Goal: Check status: Check status

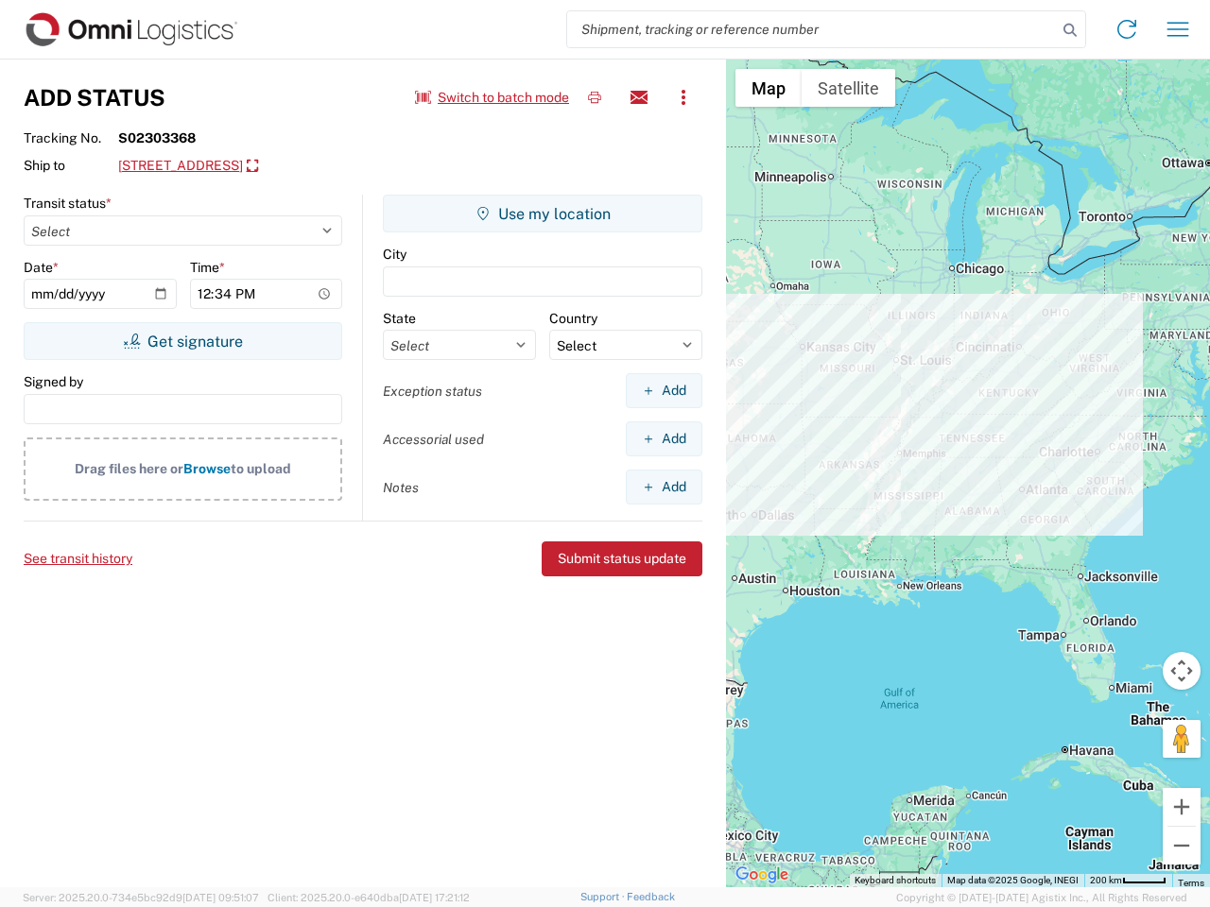
click at [812, 29] on input "search" at bounding box center [812, 29] width 490 height 36
click at [1070, 30] on icon at bounding box center [1070, 30] width 26 height 26
click at [1127, 29] on icon at bounding box center [1127, 29] width 30 height 30
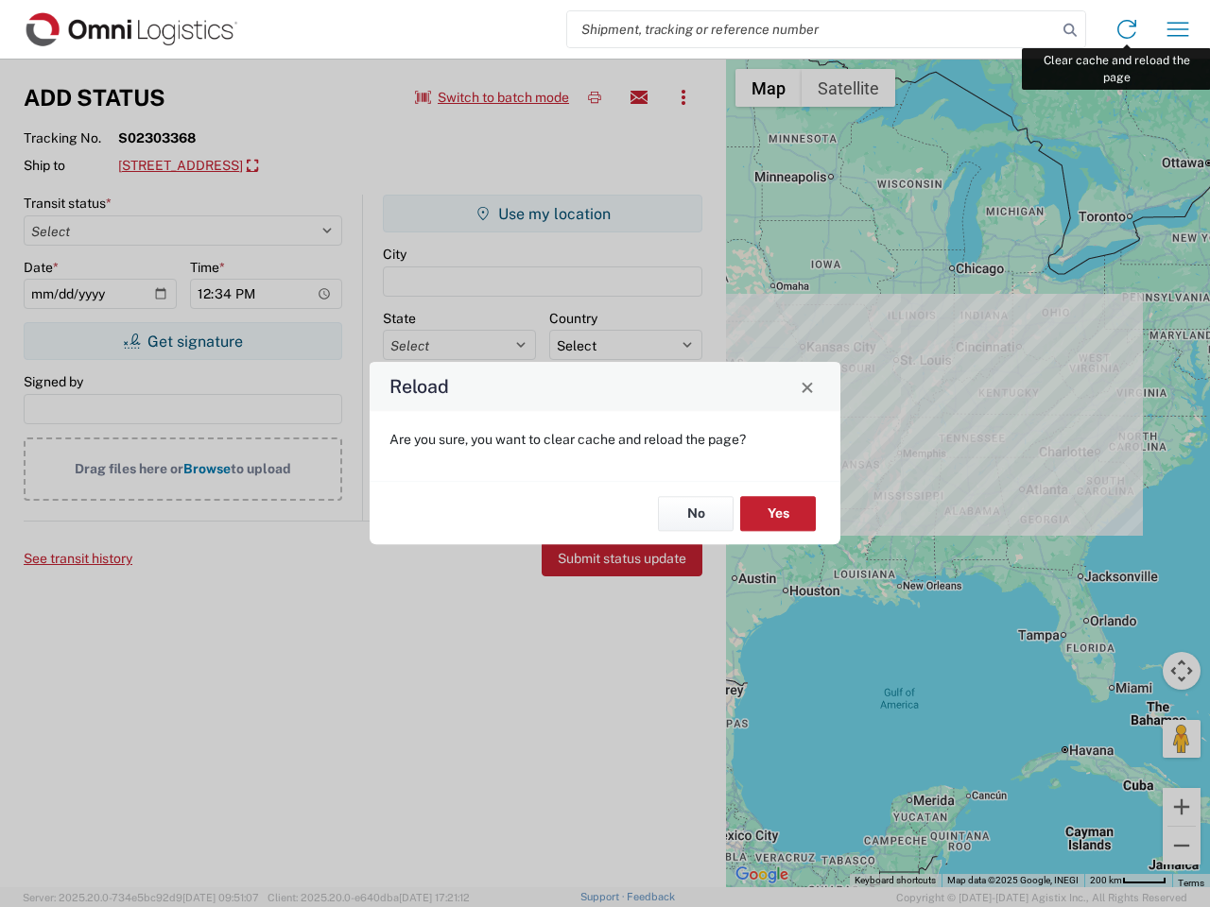
click at [1178, 29] on div "Reload Are you sure, you want to clear cache and reload the page? No Yes" at bounding box center [605, 453] width 1210 height 907
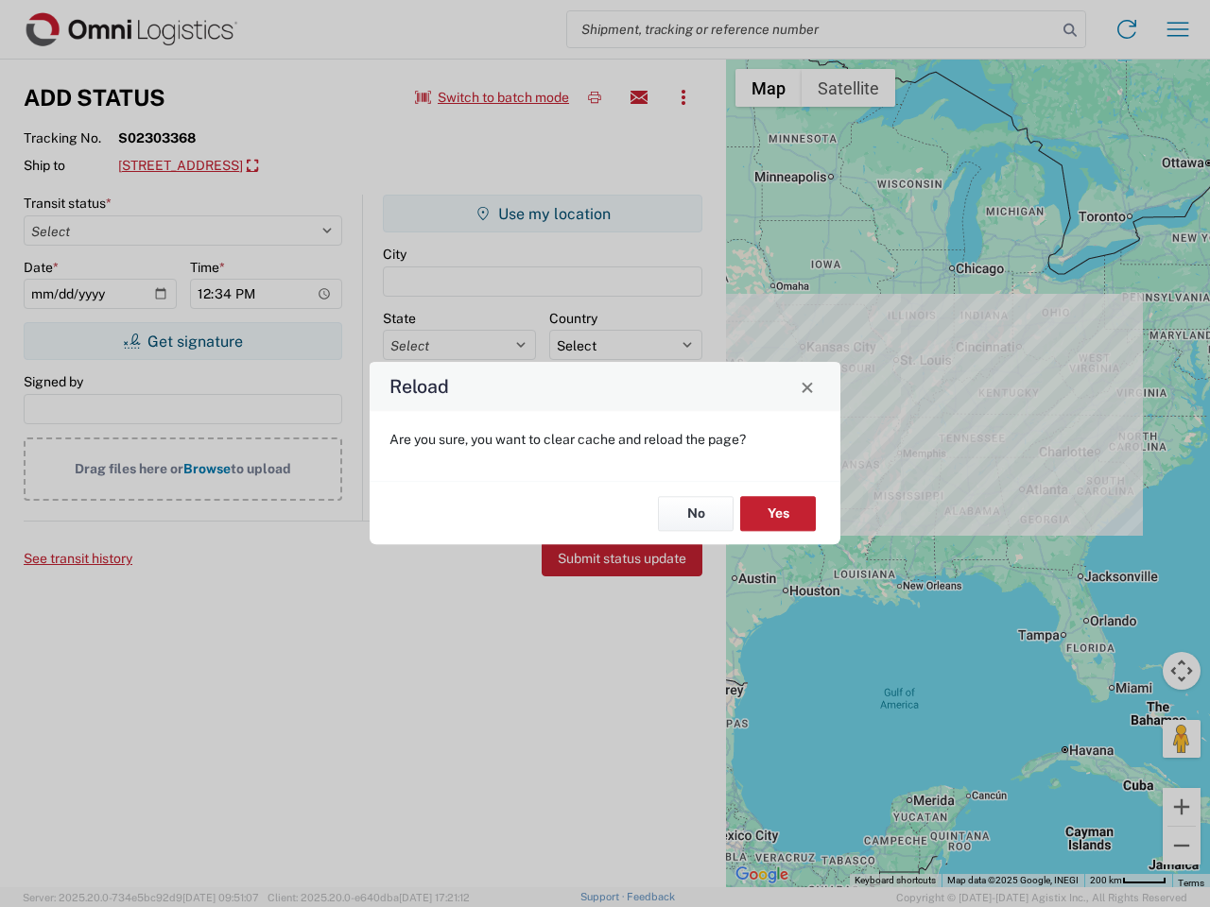
click at [492, 97] on div "Reload Are you sure, you want to clear cache and reload the page? No Yes" at bounding box center [605, 453] width 1210 height 907
click at [595, 97] on div "Reload Are you sure, you want to clear cache and reload the page? No Yes" at bounding box center [605, 453] width 1210 height 907
click at [639, 97] on div "Reload Are you sure, you want to clear cache and reload the page? No Yes" at bounding box center [605, 453] width 1210 height 907
click at [683, 97] on div "Reload Are you sure, you want to clear cache and reload the page? No Yes" at bounding box center [605, 453] width 1210 height 907
click at [301, 166] on div "Reload Are you sure, you want to clear cache and reload the page? No Yes" at bounding box center [605, 453] width 1210 height 907
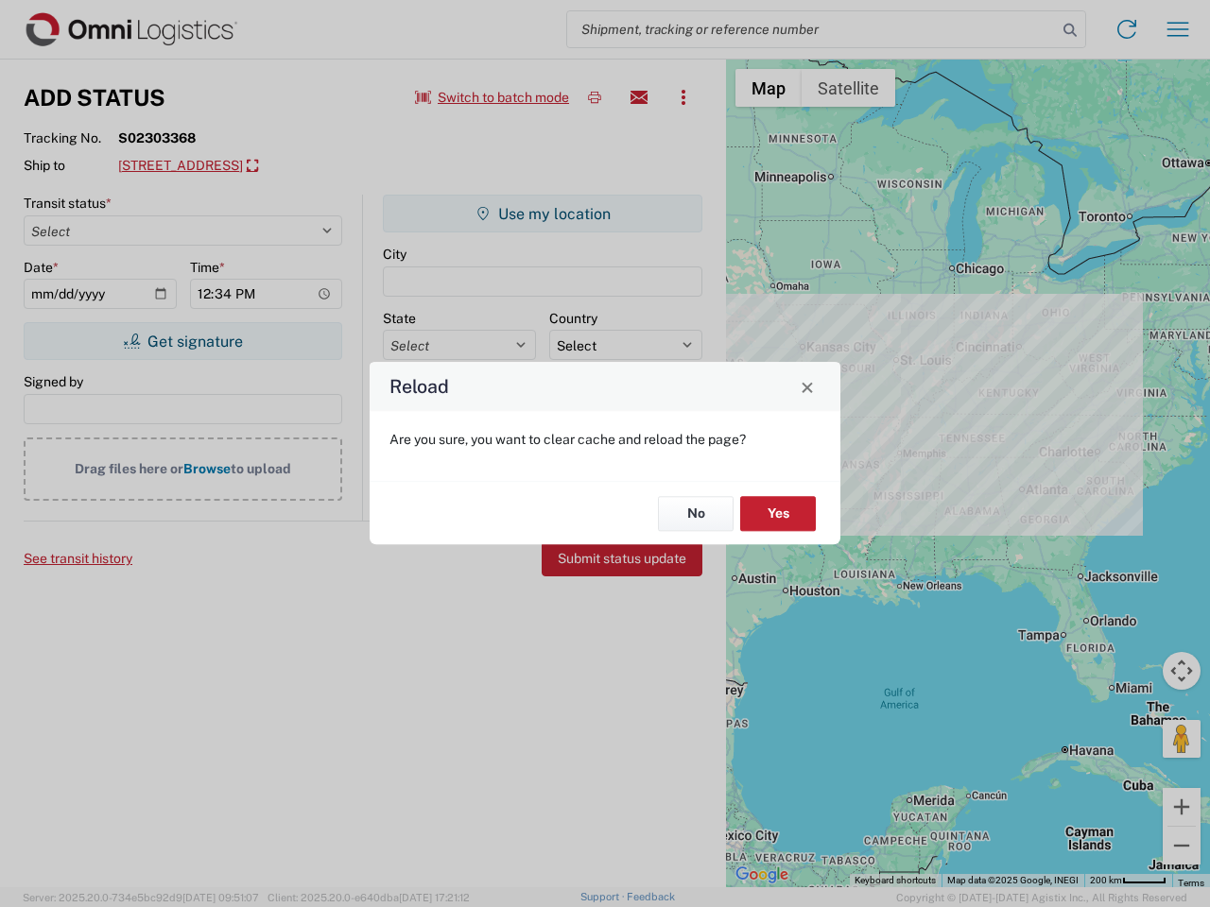
click at [182, 341] on div "Reload Are you sure, you want to clear cache and reload the page? No Yes" at bounding box center [605, 453] width 1210 height 907
